Goal: Task Accomplishment & Management: Manage account settings

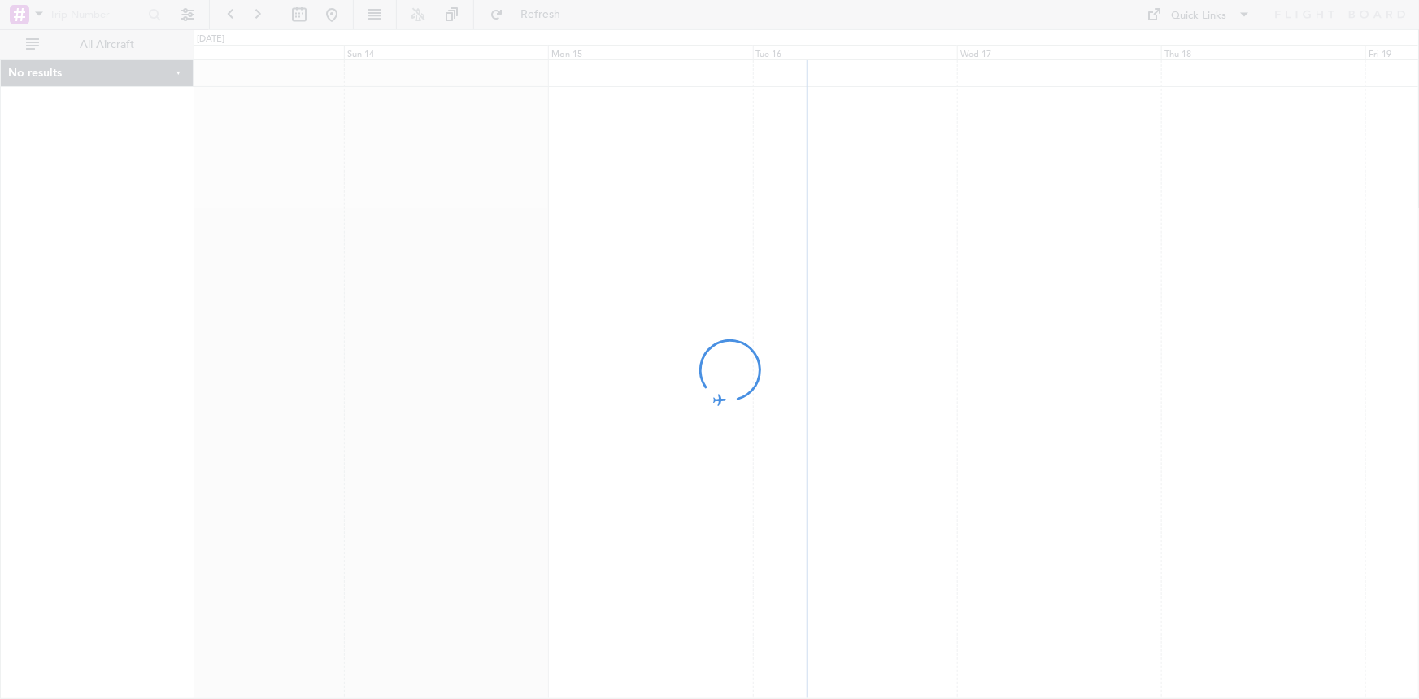
drag, startPoint x: 916, startPoint y: 268, endPoint x: 831, endPoint y: 289, distance: 88.0
click at [831, 289] on div at bounding box center [709, 349] width 1419 height 699
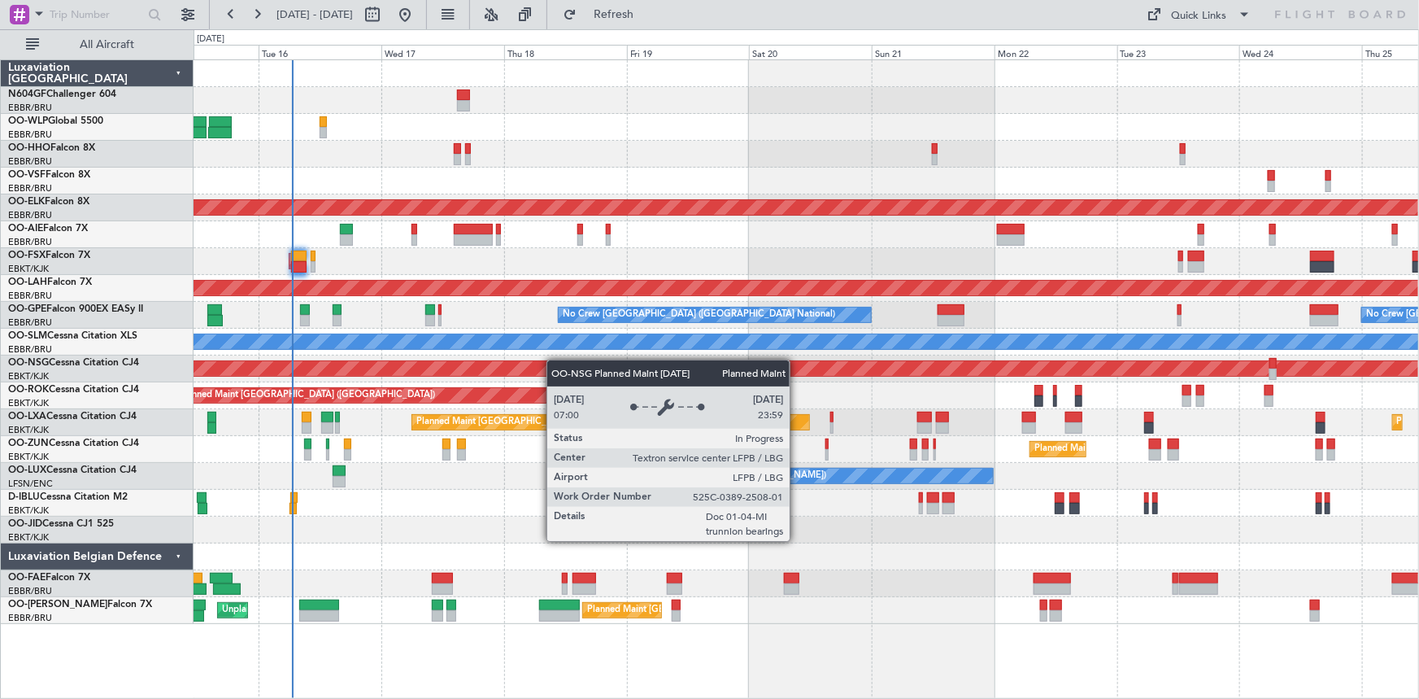
click at [555, 359] on div "Planned Maint Kortrijk-[GEOGRAPHIC_DATA] Planned Maint [GEOGRAPHIC_DATA] ([GEOG…" at bounding box center [806, 342] width 1225 height 564
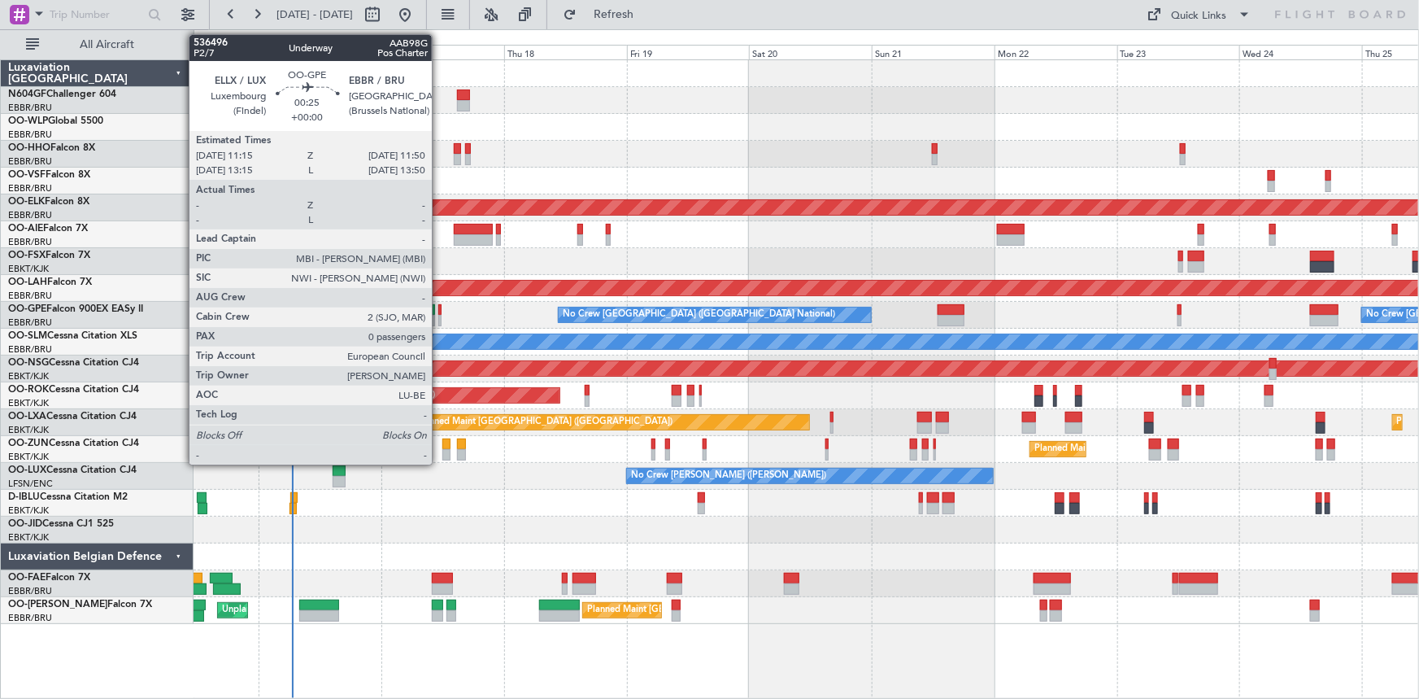
click at [439, 320] on div at bounding box center [439, 320] width 3 height 11
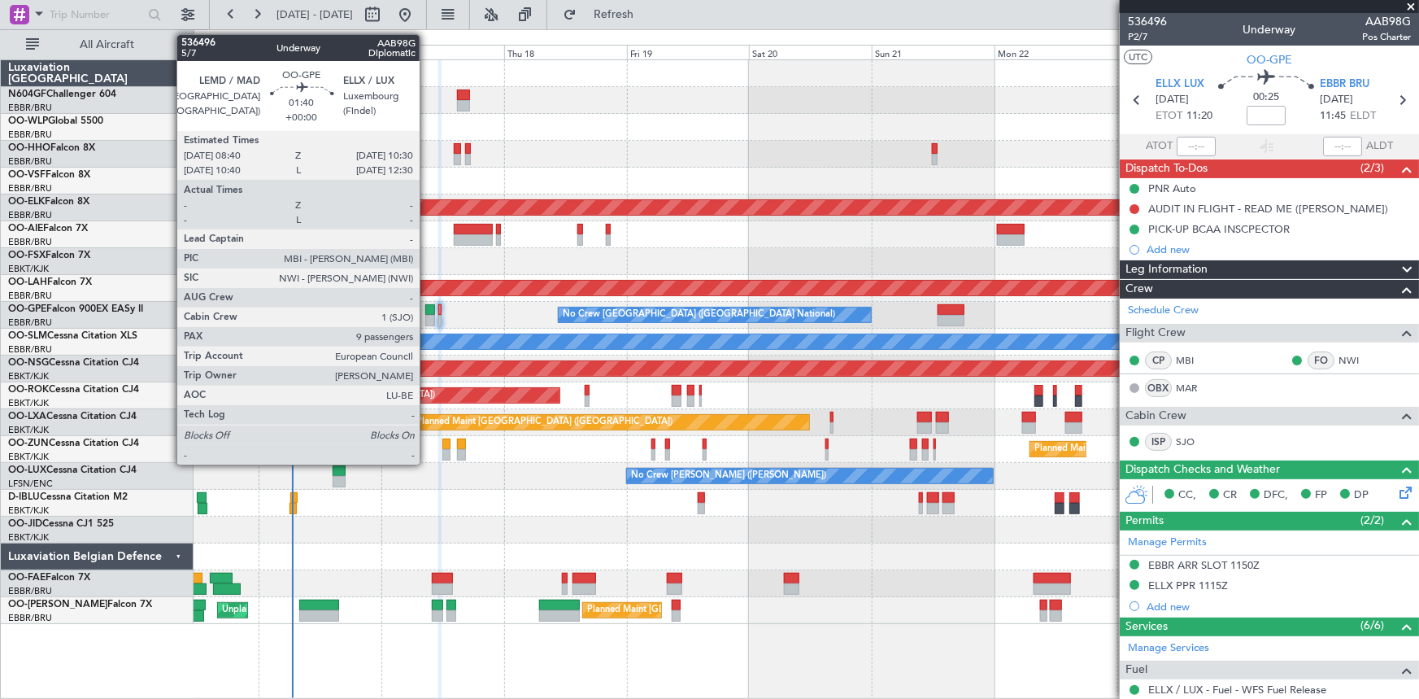
click at [427, 324] on div at bounding box center [430, 320] width 10 height 11
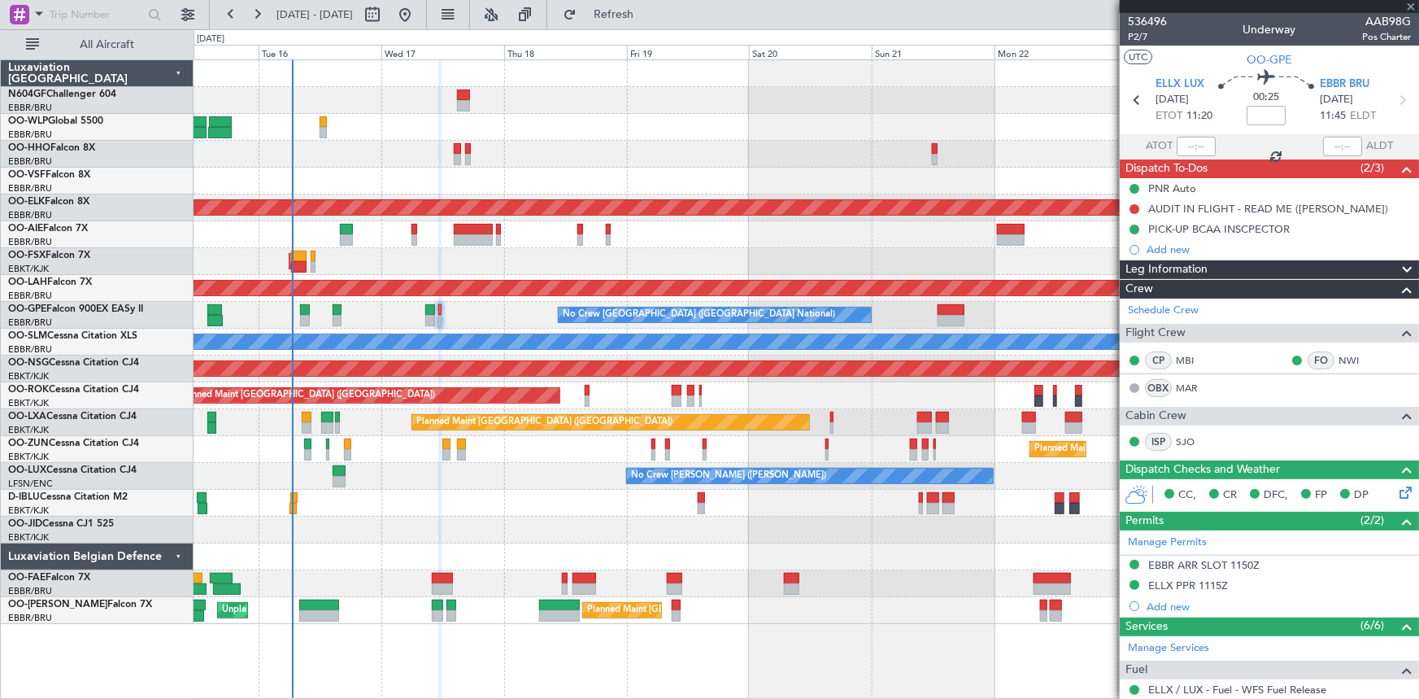
type input "9"
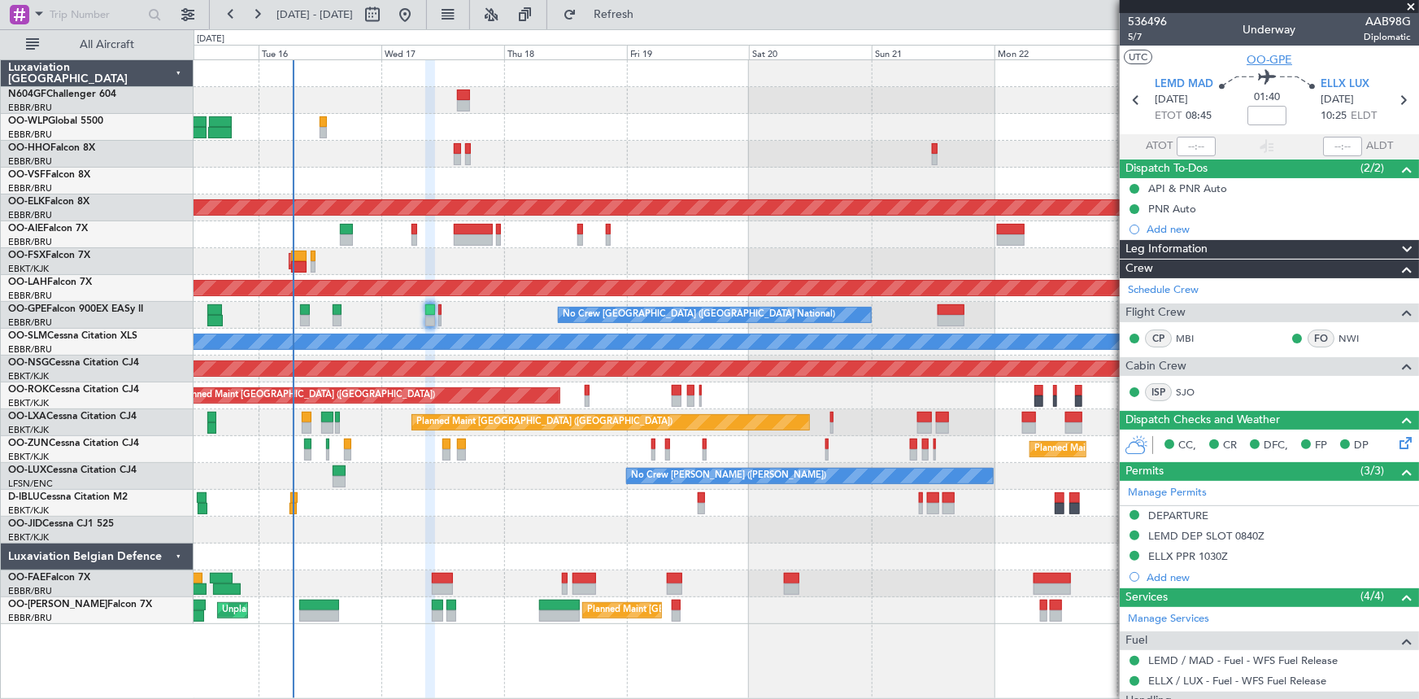
click at [1255, 59] on span "OO-GPE" at bounding box center [1270, 59] width 46 height 17
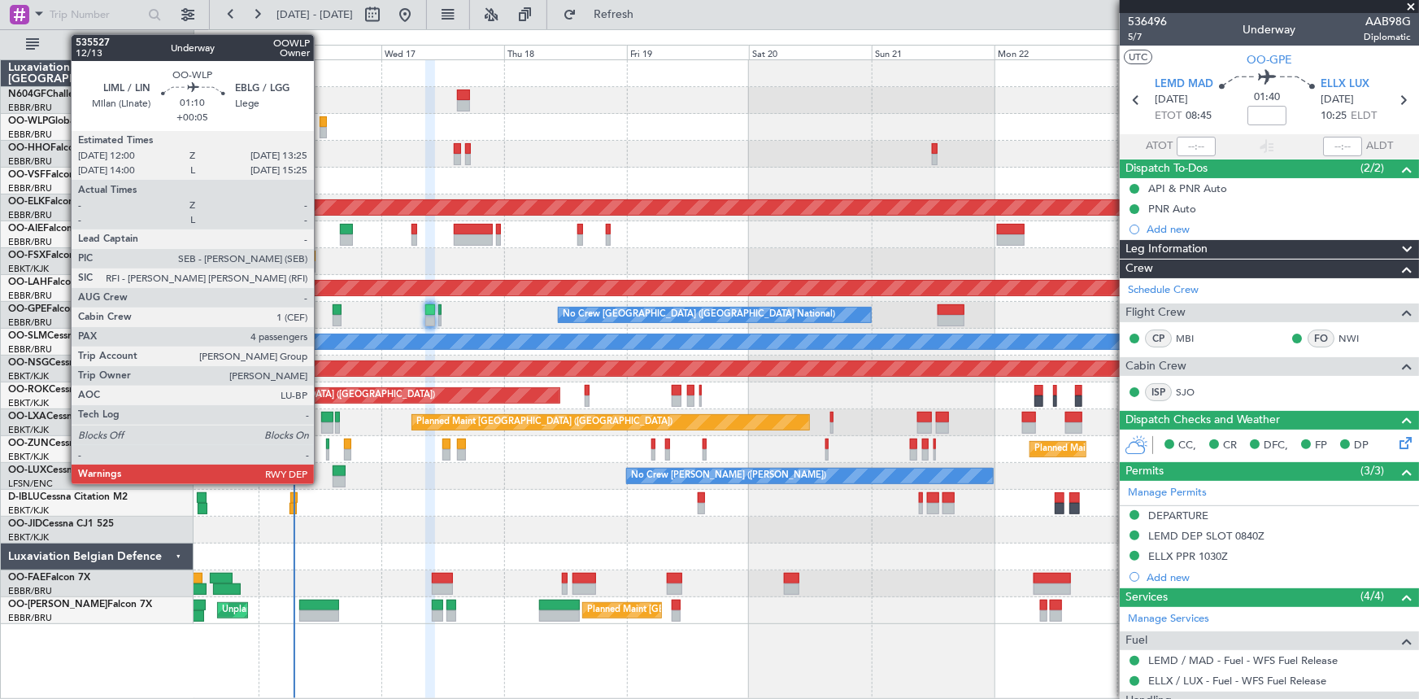
click at [321, 128] on div at bounding box center [323, 132] width 7 height 11
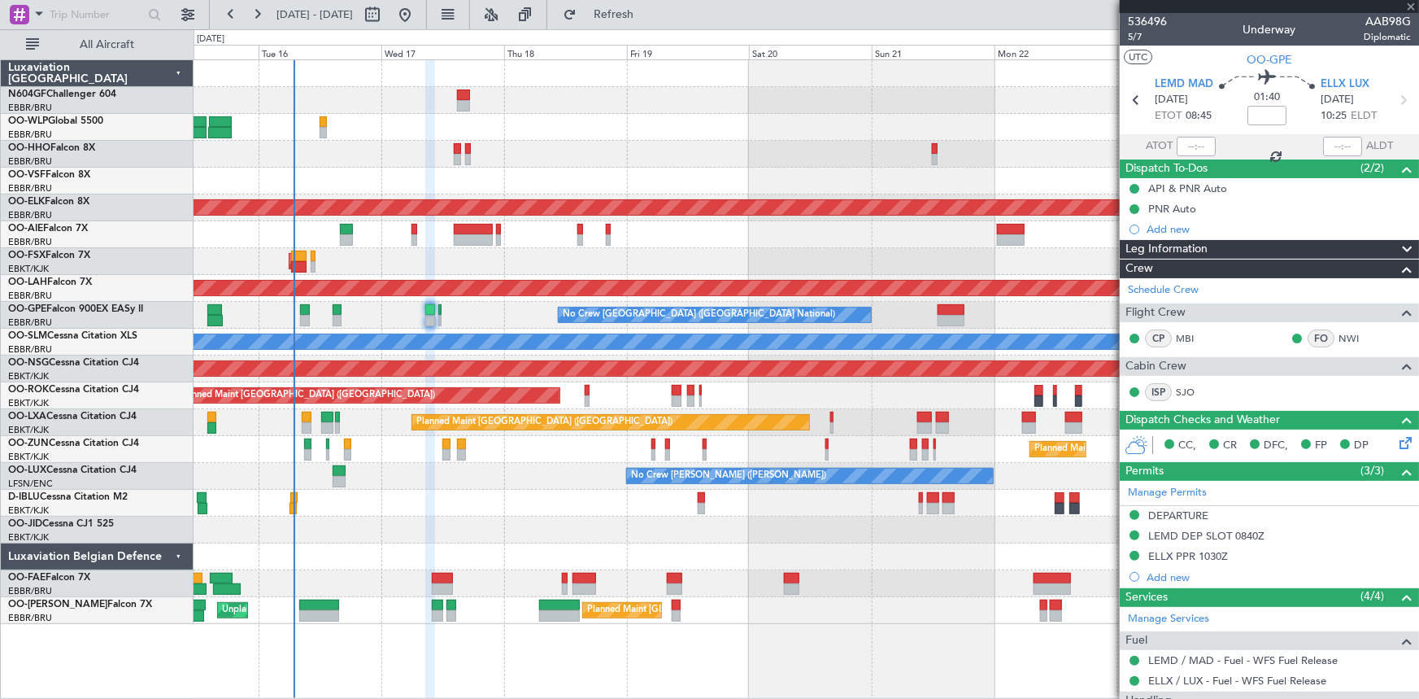
type input "+00:05"
type input "4"
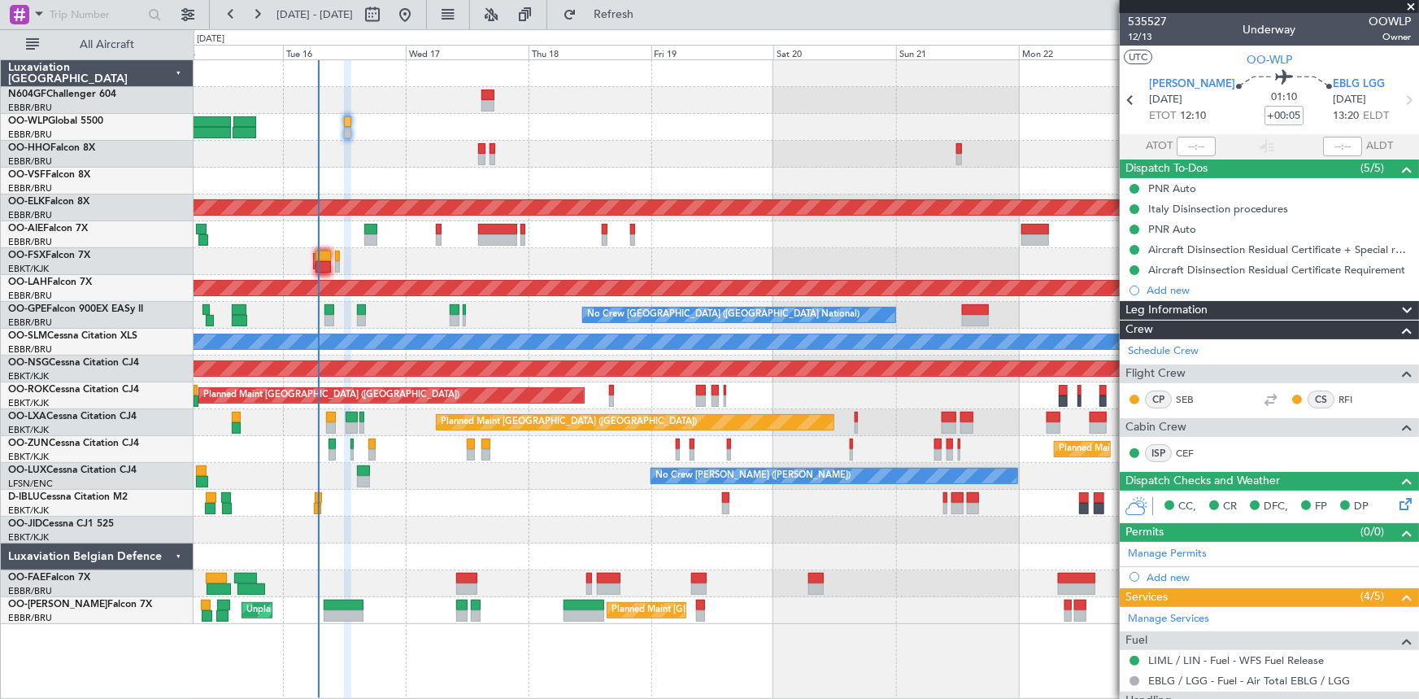
click at [398, 163] on div "Planned Maint Kortrijk-[GEOGRAPHIC_DATA] Planned Maint [GEOGRAPHIC_DATA] ([GEOG…" at bounding box center [806, 342] width 1225 height 564
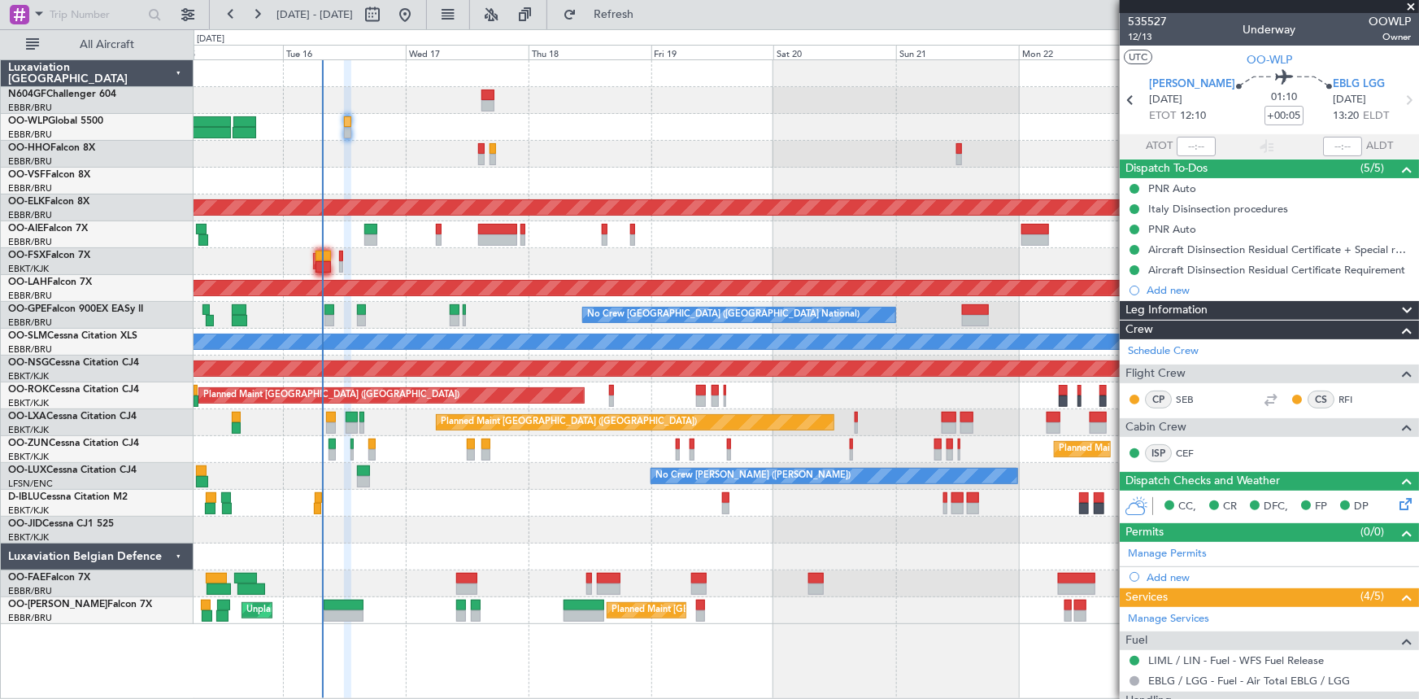
scroll to position [147, 0]
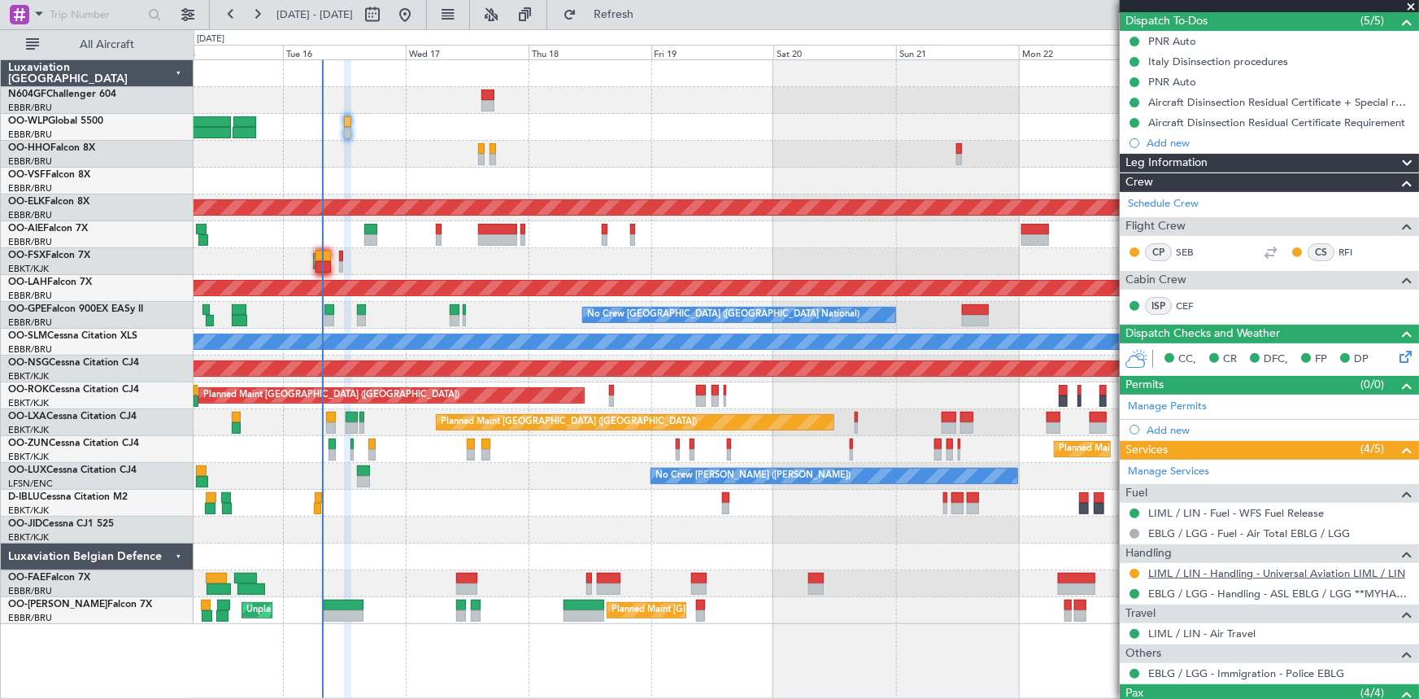
click at [1225, 573] on link "LIML / LIN - Handling - Universal Aviation LIML / LIN" at bounding box center [1276, 573] width 257 height 14
click at [385, 17] on button at bounding box center [372, 15] width 26 height 26
select select "9"
select select "2025"
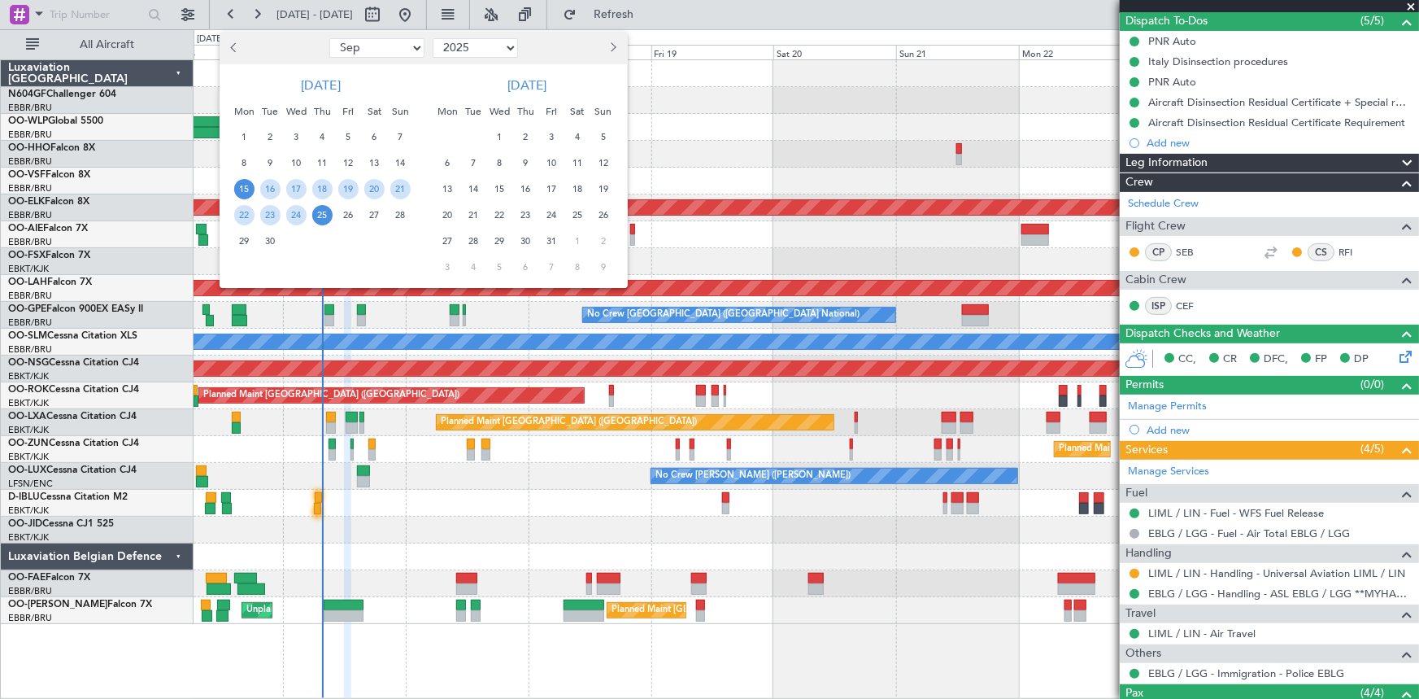
click at [226, 42] on button "Previous month" at bounding box center [235, 48] width 18 height 26
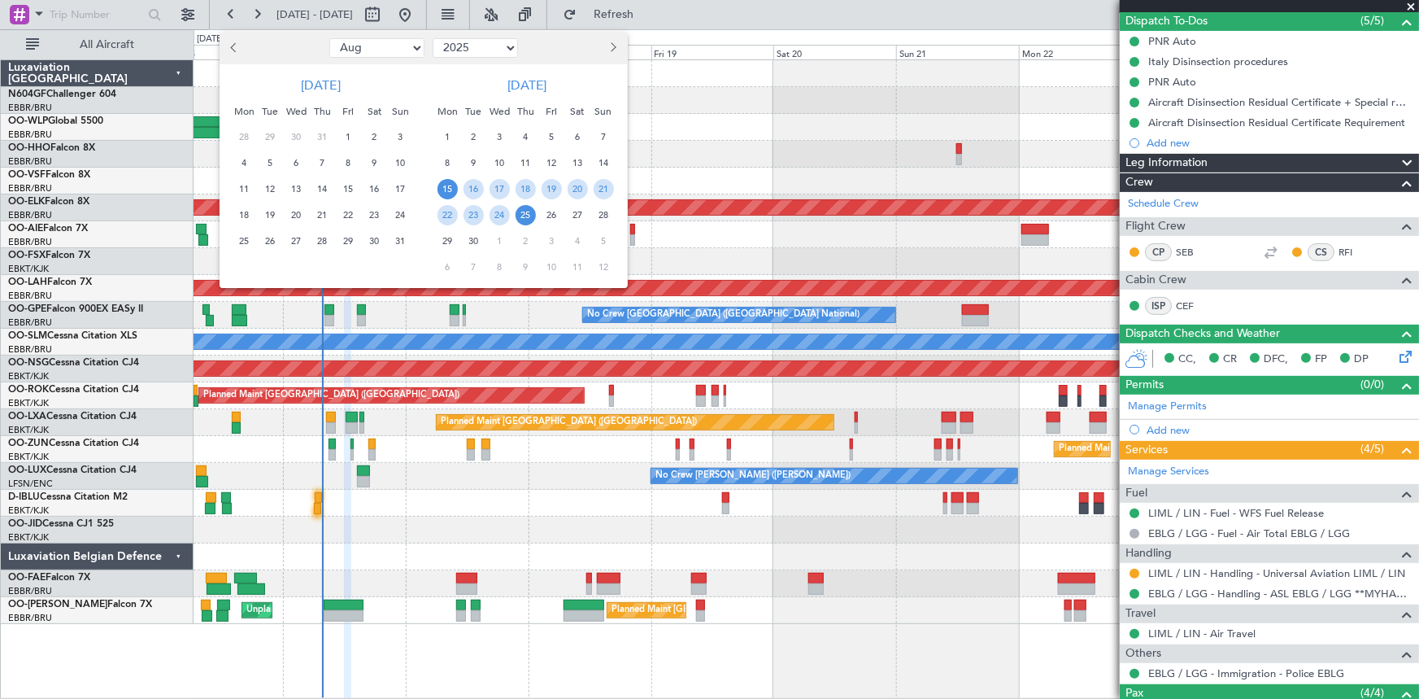
click at [227, 43] on button "Previous month" at bounding box center [235, 48] width 18 height 26
click at [228, 43] on button "Previous month" at bounding box center [235, 48] width 18 height 26
select select "6"
click at [323, 183] on span "12" at bounding box center [322, 189] width 20 height 20
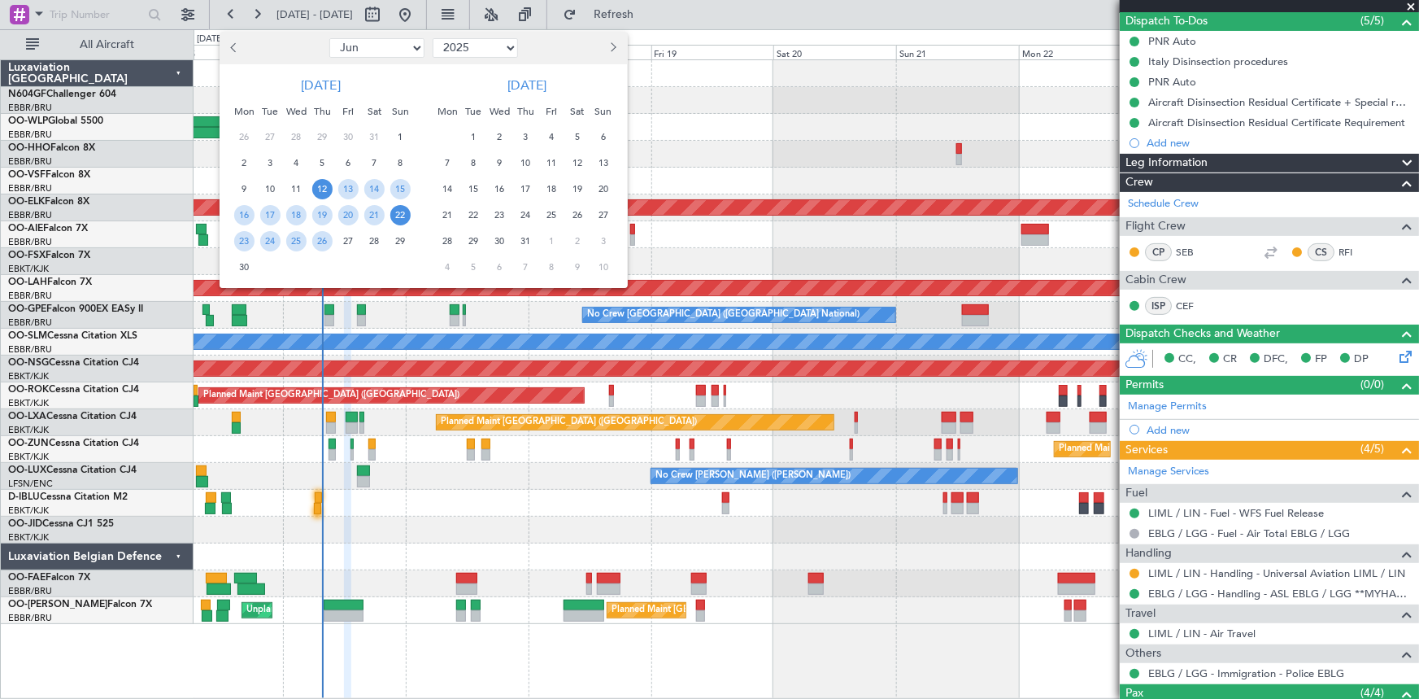
click at [399, 216] on span "22" at bounding box center [400, 215] width 20 height 20
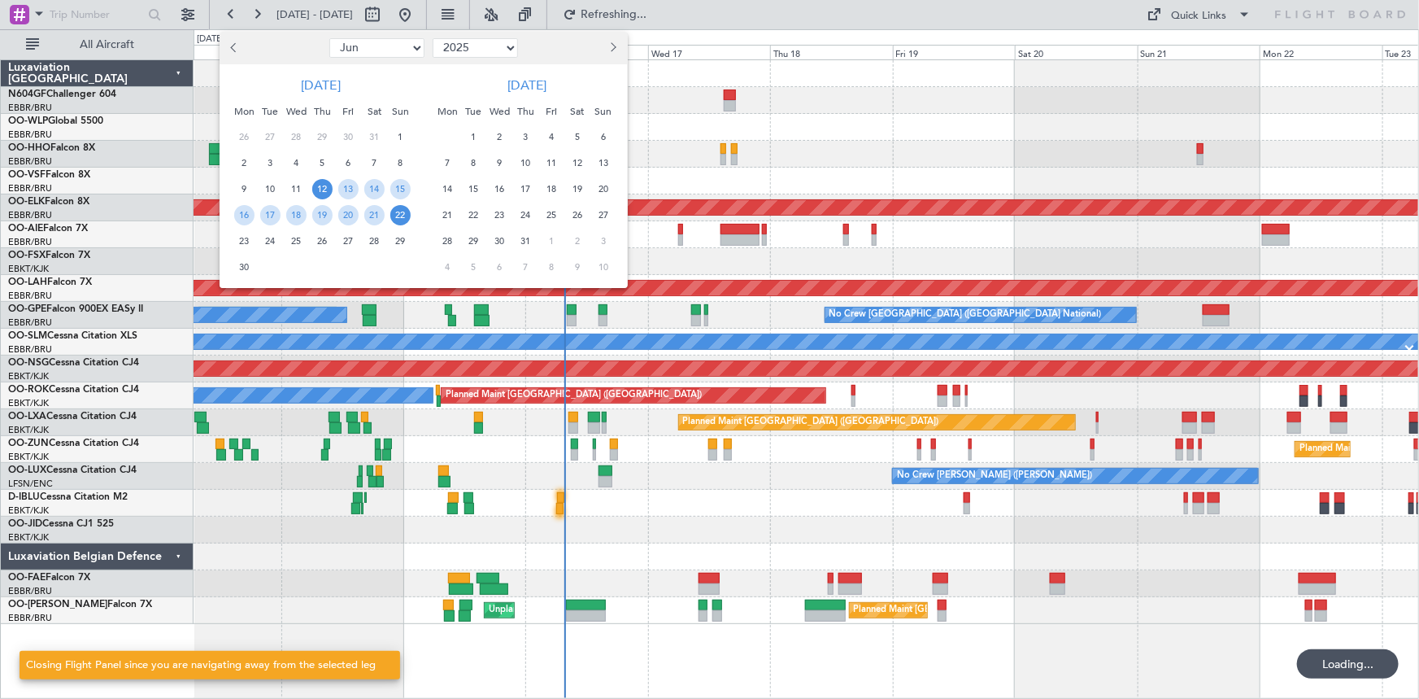
scroll to position [0, 0]
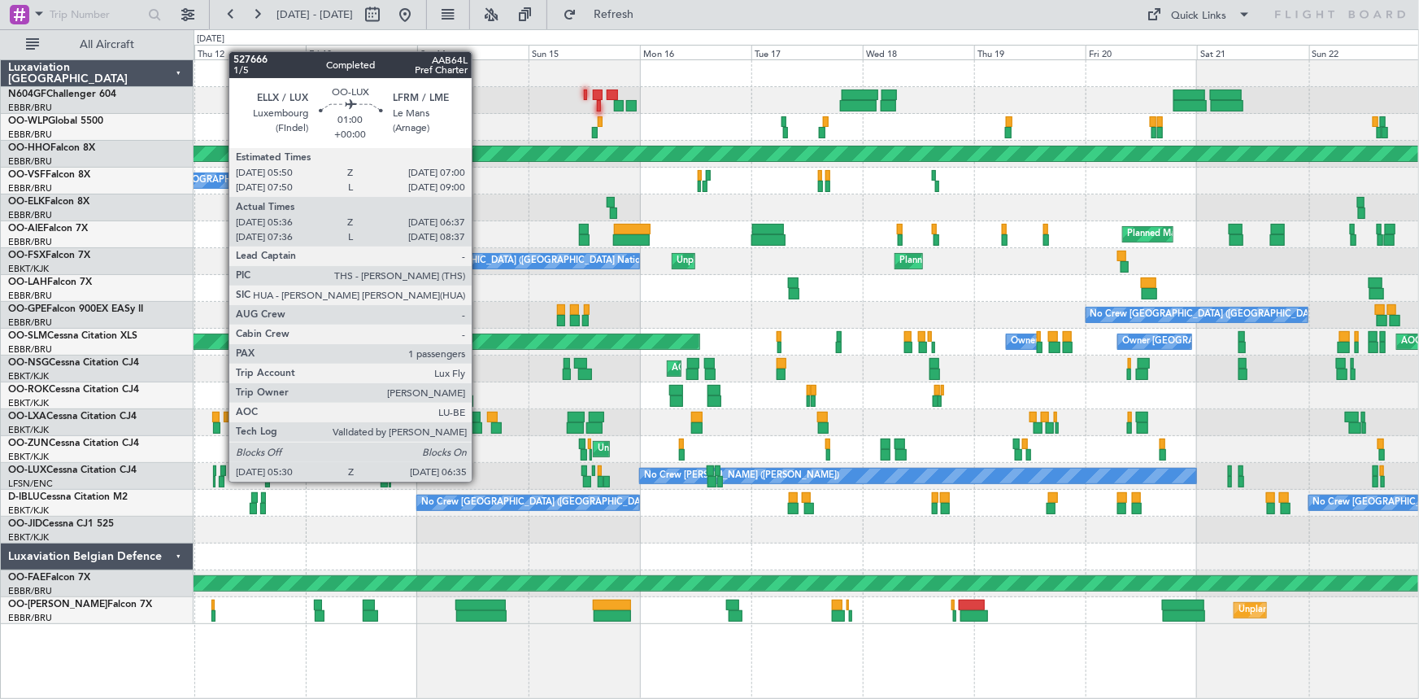
click at [220, 480] on div at bounding box center [222, 481] width 6 height 11
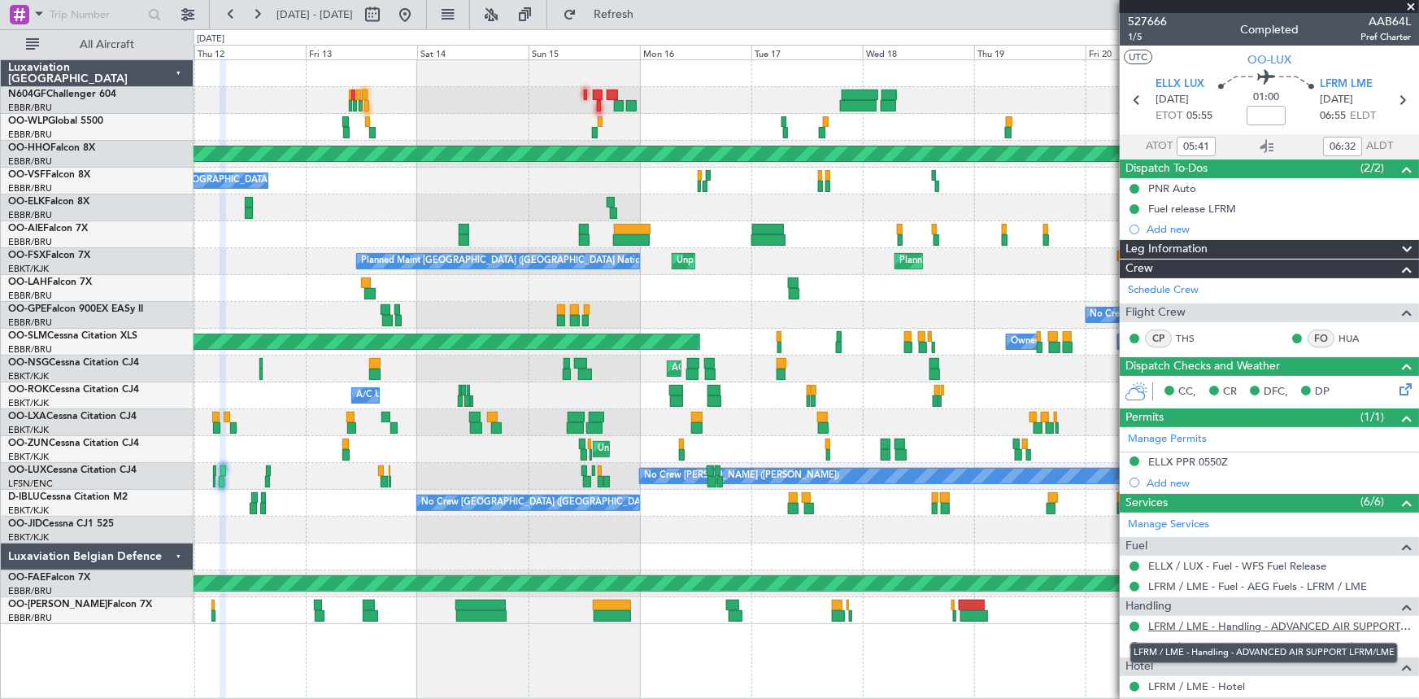
click at [1377, 623] on link "LFRM / LME - Handling - ADVANCED AIR SUPPORT LFRM/LME" at bounding box center [1279, 626] width 263 height 14
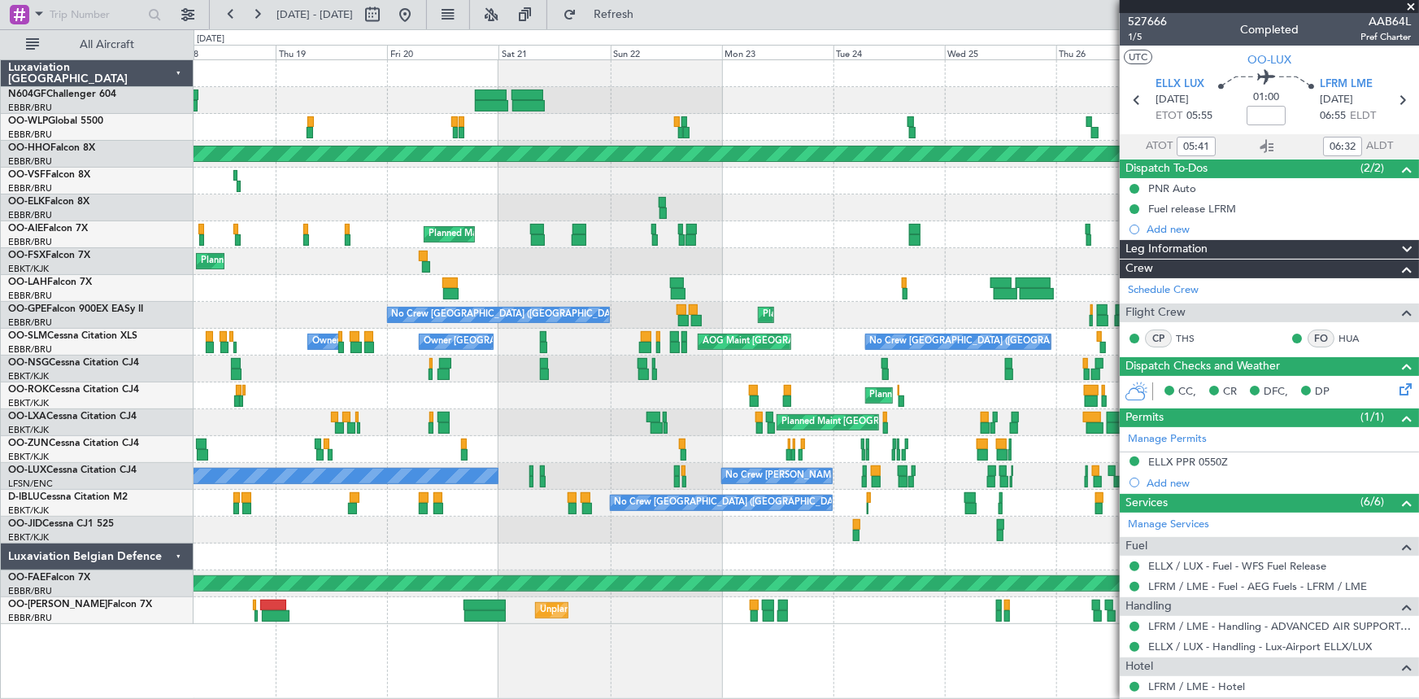
click at [183, 354] on div "Planned Maint Geneva (Cointrin) Planned Maint [GEOGRAPHIC_DATA] ([GEOGRAPHIC_DA…" at bounding box center [709, 363] width 1419 height 669
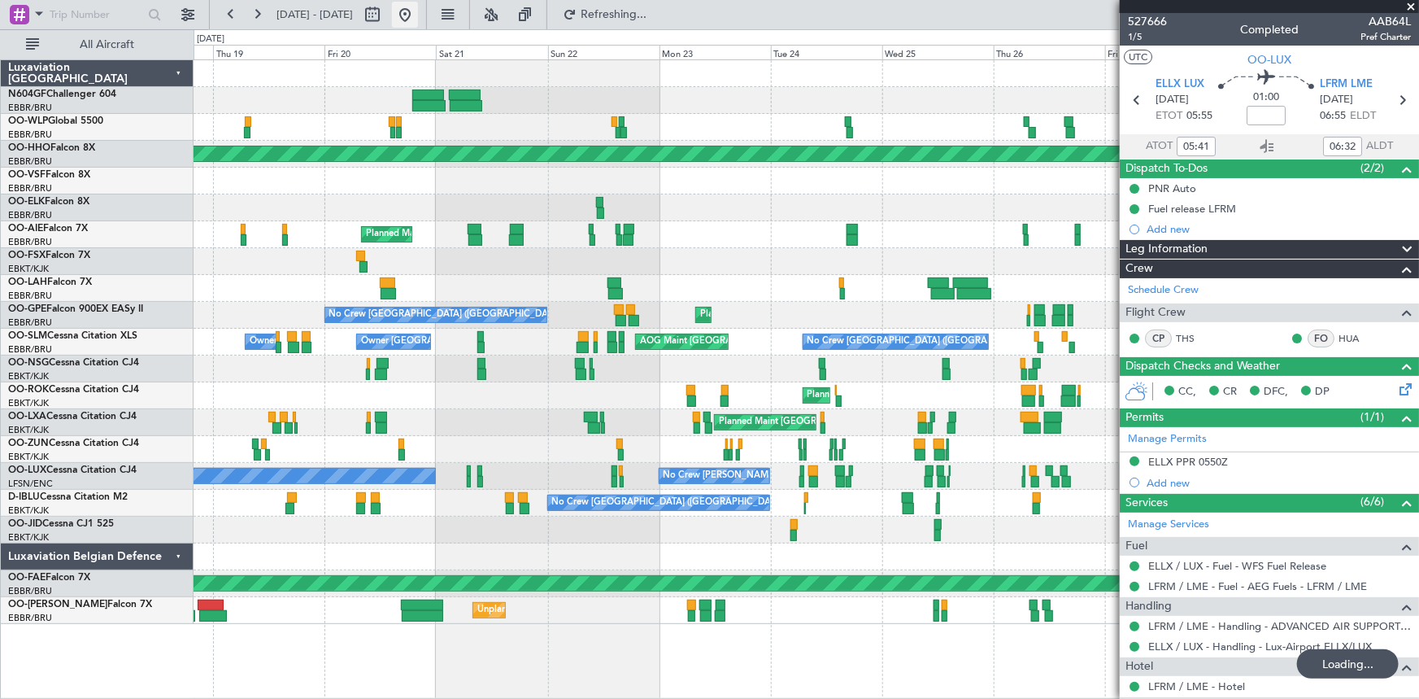
click at [418, 16] on button at bounding box center [405, 15] width 26 height 26
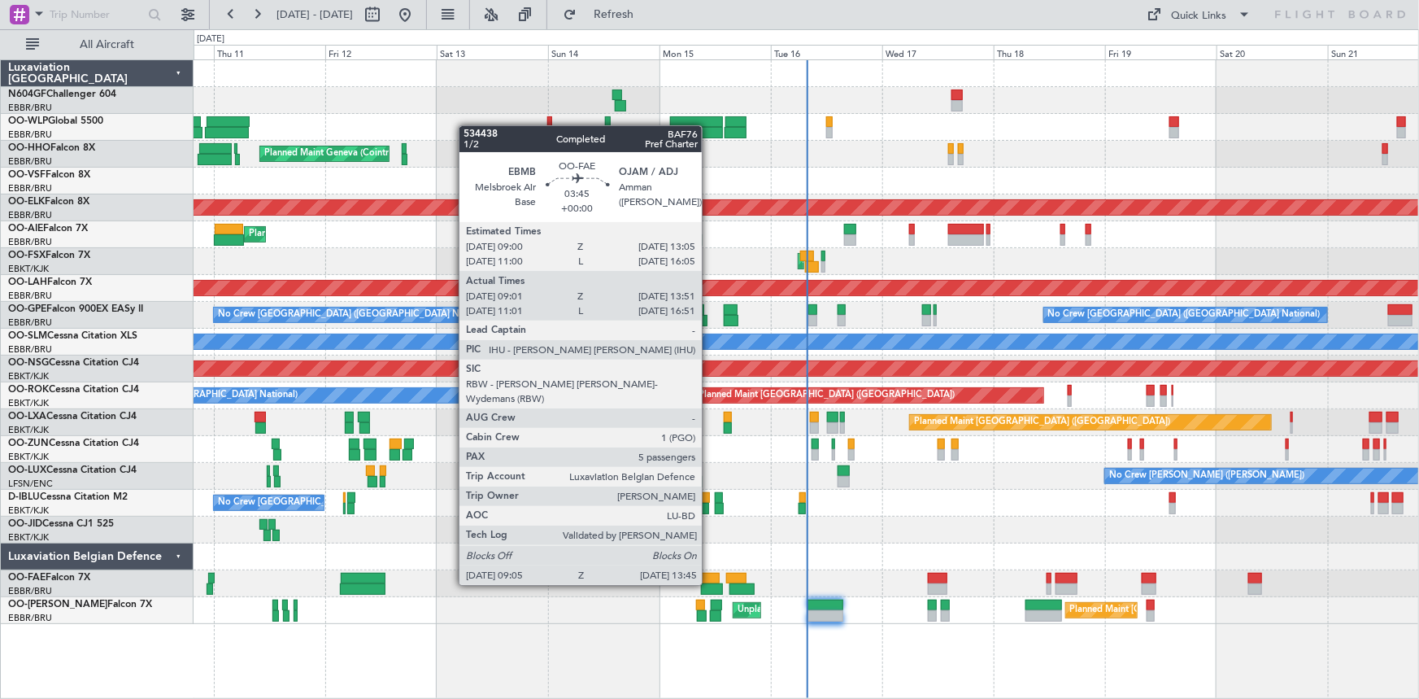
click at [709, 583] on div at bounding box center [712, 588] width 22 height 11
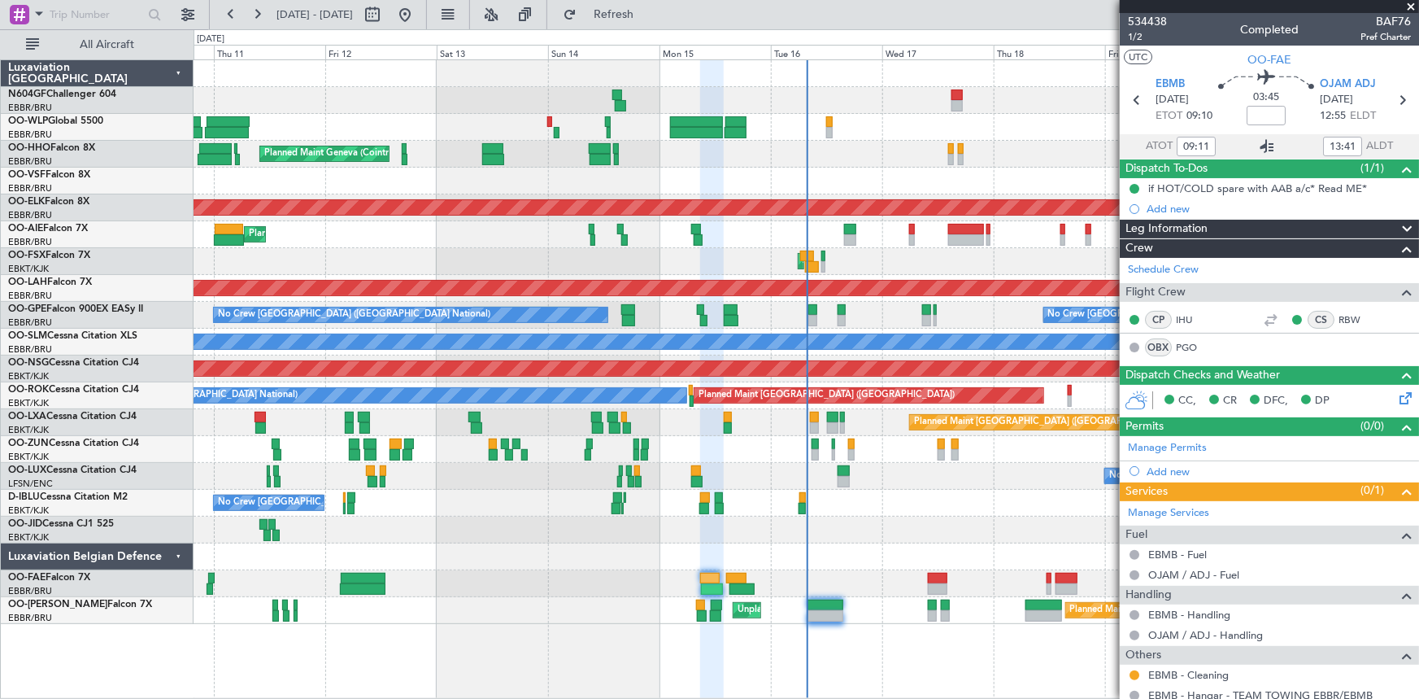
click at [1264, 147] on icon at bounding box center [1268, 147] width 20 height 20
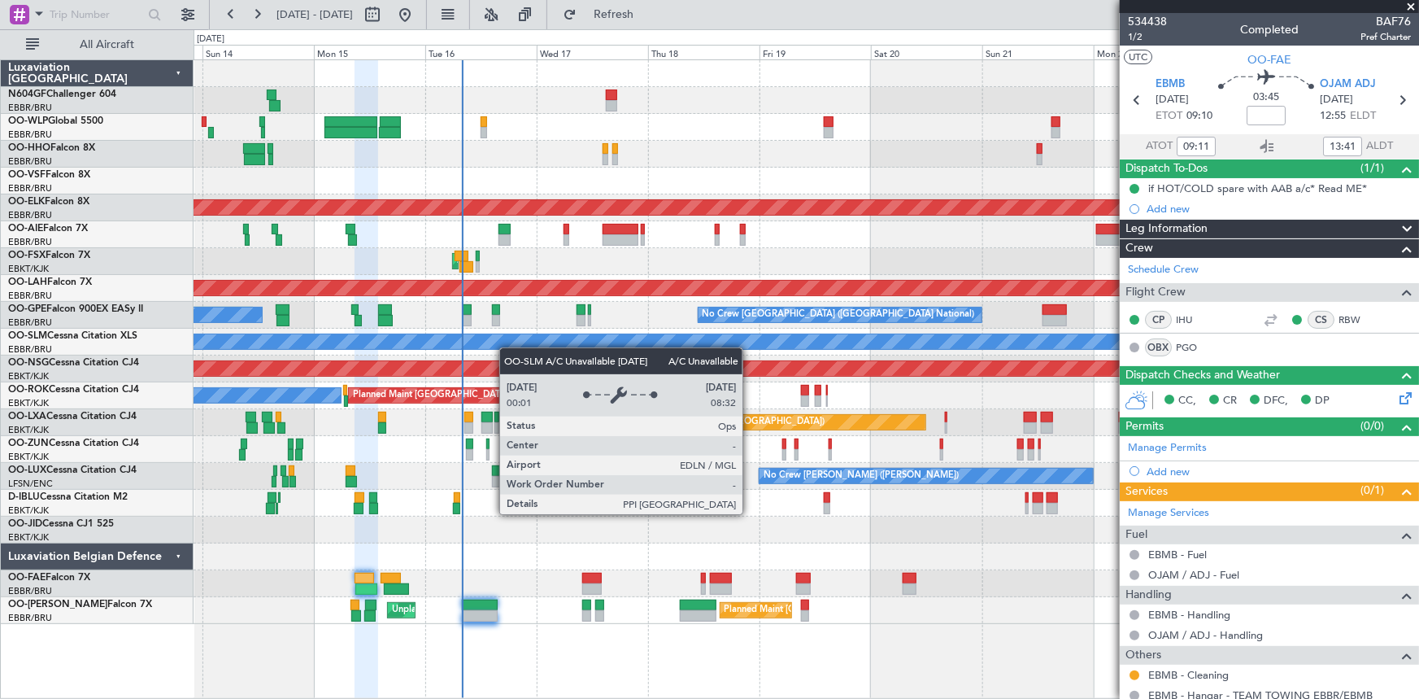
click at [460, 337] on div "A/C Unavailable [GEOGRAPHIC_DATA]" at bounding box center [806, 341] width 3675 height 15
